Goal: Task Accomplishment & Management: Use online tool/utility

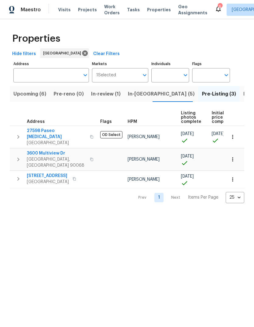
click at [33, 13] on span "Maestro" at bounding box center [31, 10] width 20 height 6
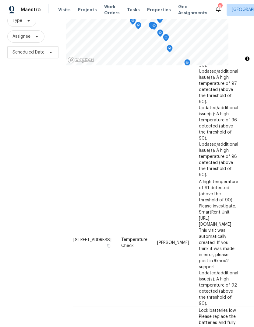
scroll to position [23, 0]
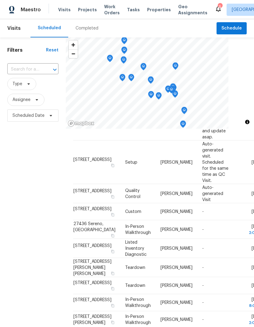
scroll to position [188, 0]
click at [82, 118] on span "[STREET_ADDRESS]" at bounding box center [92, 116] width 38 height 4
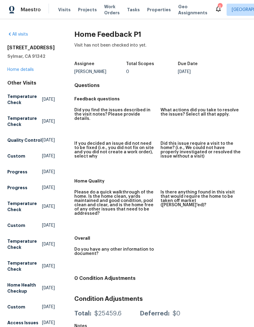
click at [10, 37] on icon at bounding box center [9, 34] width 5 height 5
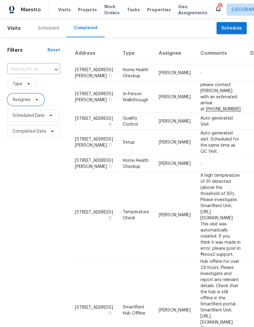
click at [21, 106] on span "Assignee" at bounding box center [25, 100] width 37 height 12
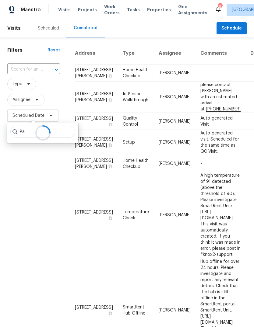
type input "P"
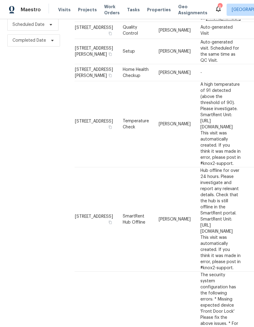
scroll to position [90, 0]
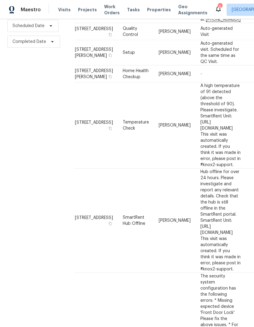
click at [34, 7] on span "Maestro" at bounding box center [31, 10] width 20 height 6
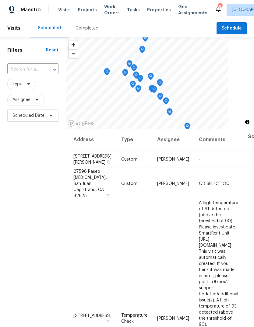
click at [222, 168] on td "-" at bounding box center [218, 159] width 49 height 17
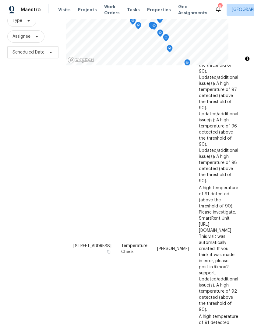
scroll to position [23, 0]
click at [178, 315] on div "Address Type Assignee Comments Scheduled Date ↑ [STREET_ADDRESS][PERSON_NAME] C…" at bounding box center [160, 275] width 174 height 1973
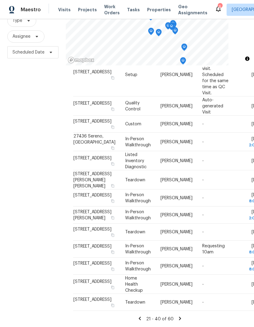
scroll to position [71, 0]
